Goal: Ask a question

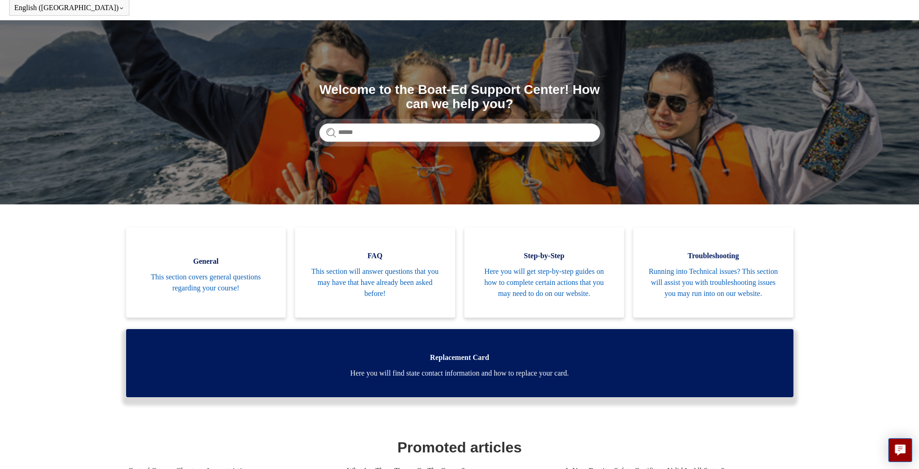
scroll to position [194, 0]
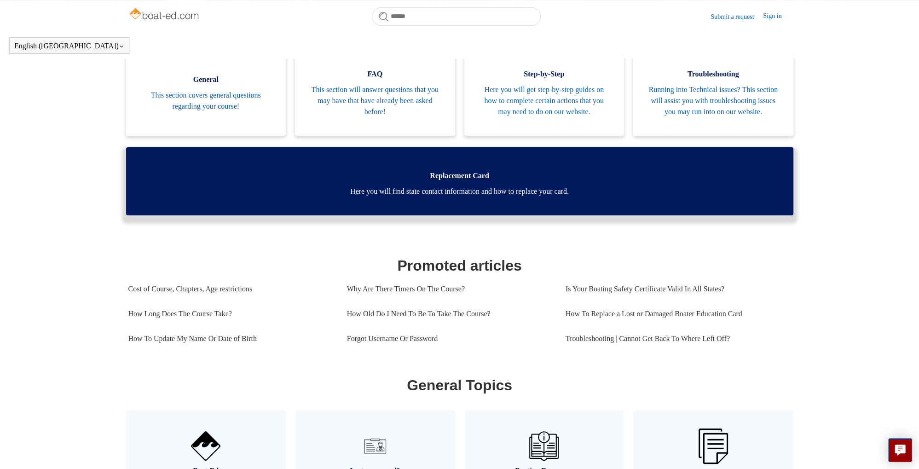
click at [389, 197] on span "Here you will find state contact information and how to replace your card." at bounding box center [460, 191] width 640 height 11
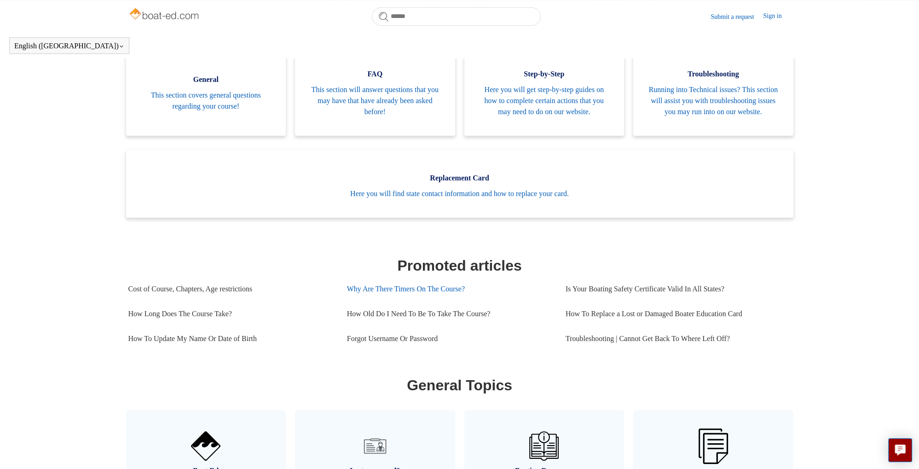
click at [441, 297] on link "Why Are There Timers On The Course?" at bounding box center [449, 289] width 205 height 25
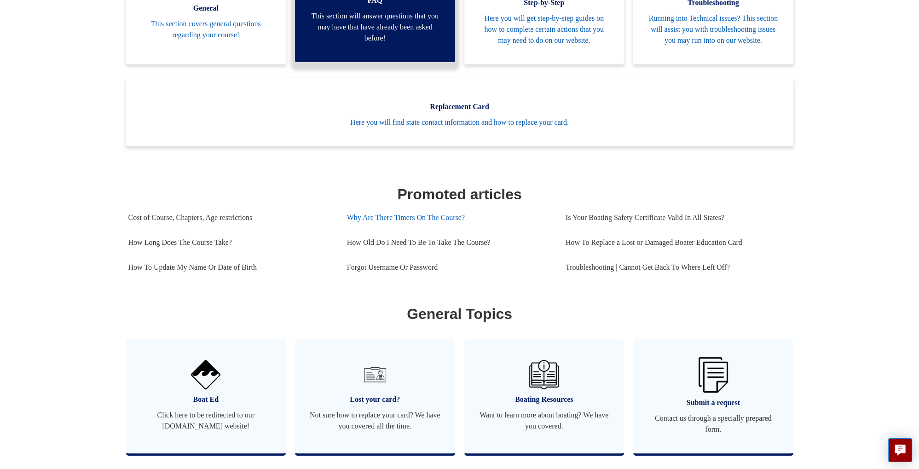
scroll to position [0, 0]
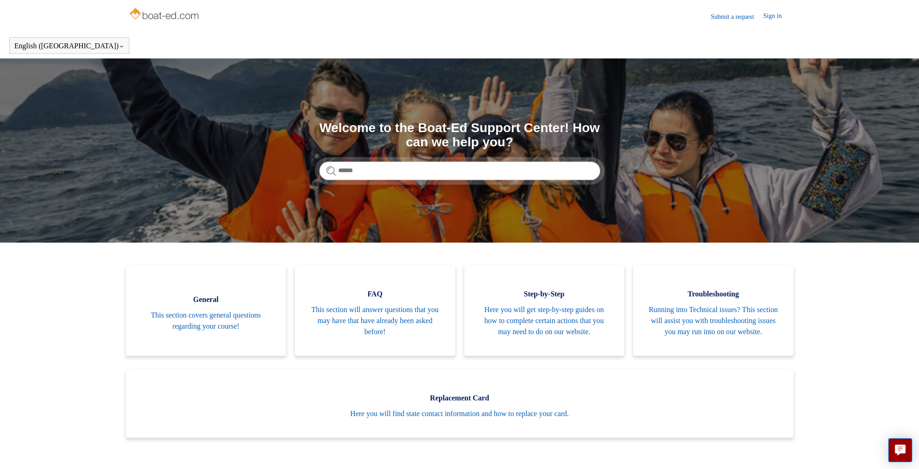
click at [700, 26] on header "Submit a request Sign in" at bounding box center [459, 16] width 663 height 33
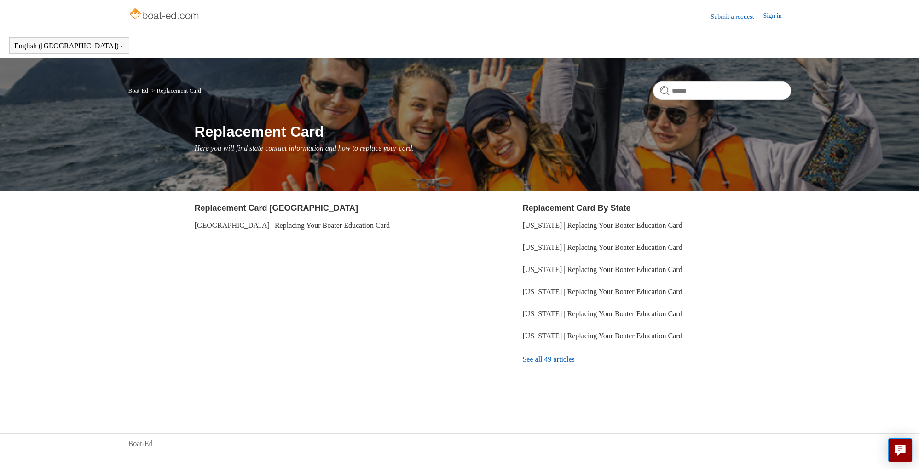
click at [570, 353] on link "See all 49 articles" at bounding box center [656, 359] width 268 height 25
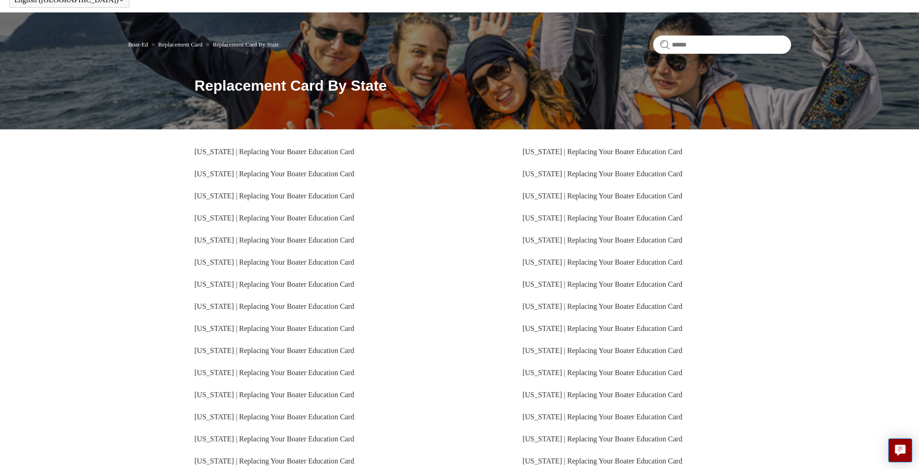
scroll to position [129, 0]
